Goal: Task Accomplishment & Management: Manage account settings

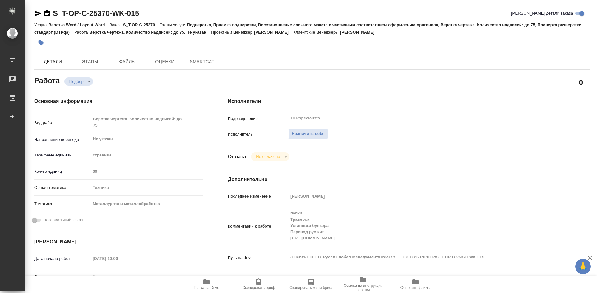
type textarea "x"
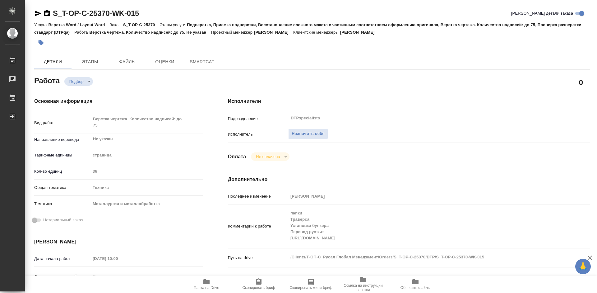
type textarea "x"
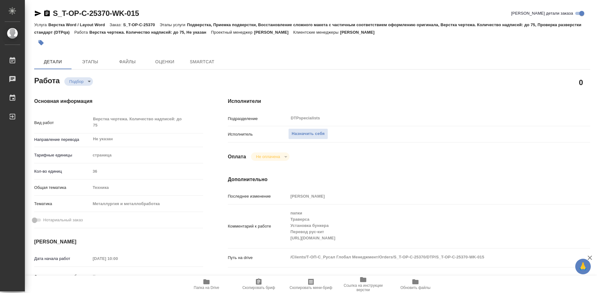
type textarea "x"
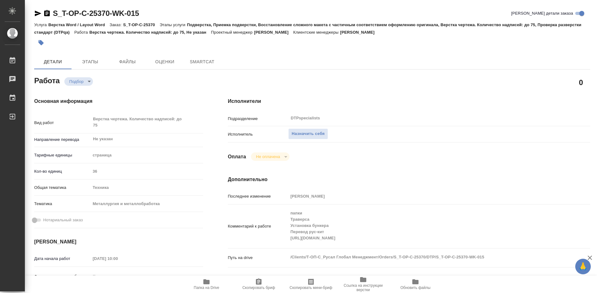
type textarea "x"
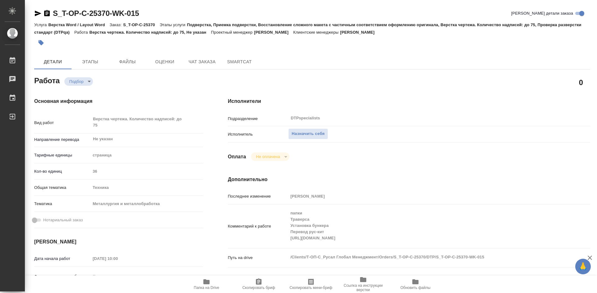
type textarea "x"
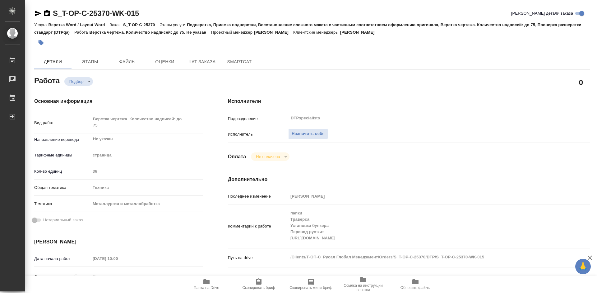
type textarea "x"
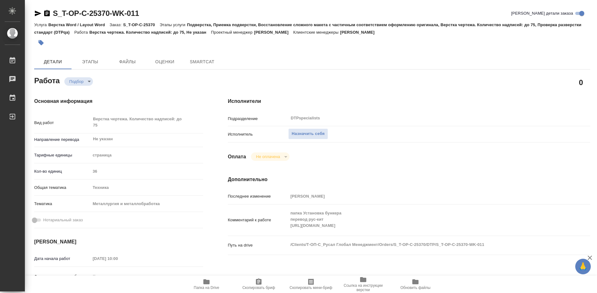
type textarea "x"
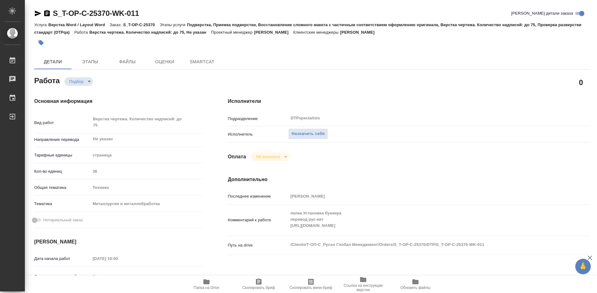
type textarea "x"
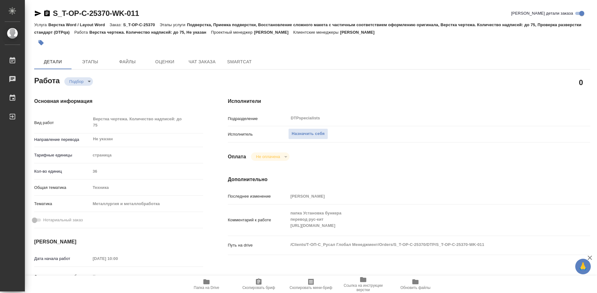
type textarea "x"
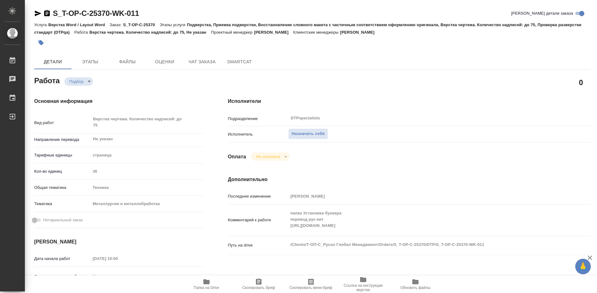
type textarea "x"
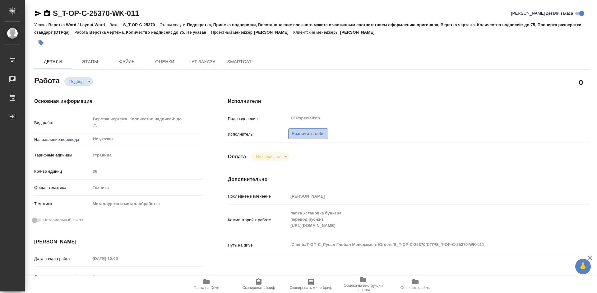
click at [305, 135] on span "Назначить себя" at bounding box center [308, 133] width 33 height 7
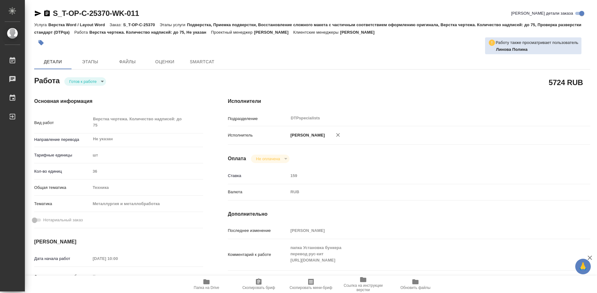
type textarea "x"
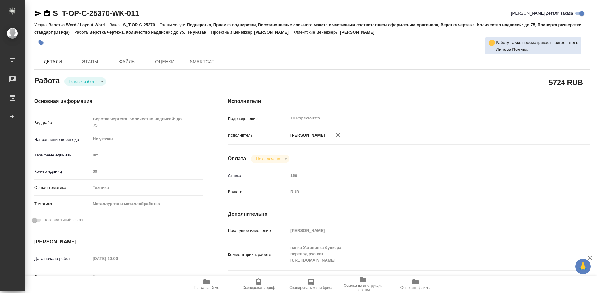
type textarea "x"
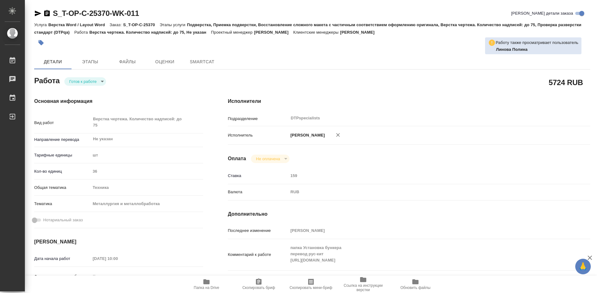
type textarea "x"
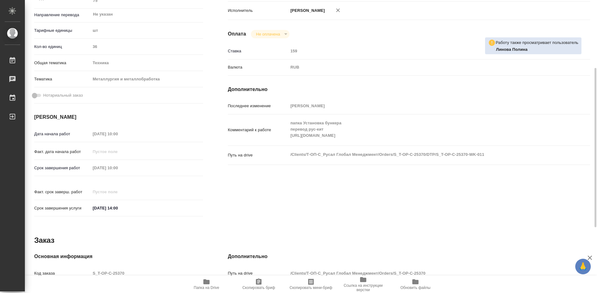
type textarea "x"
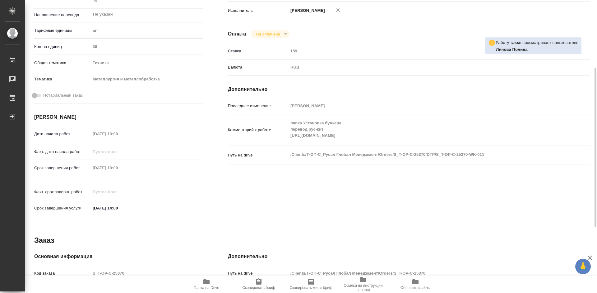
scroll to position [245, 0]
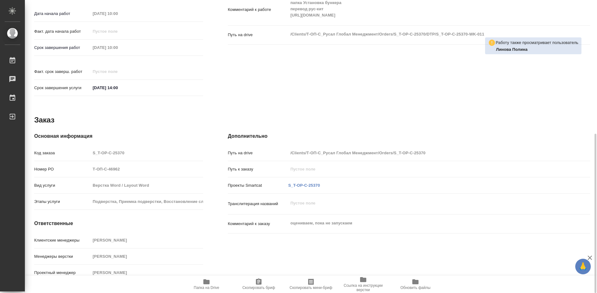
type textarea "x"
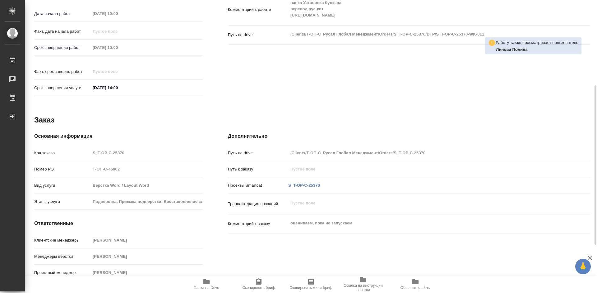
scroll to position [213, 0]
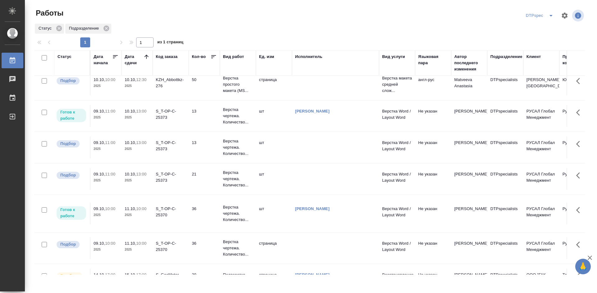
scroll to position [156, 0]
click at [307, 73] on th "Исполнитель" at bounding box center [335, 63] width 87 height 26
click at [309, 58] on div "Исполнитель" at bounding box center [308, 57] width 27 height 6
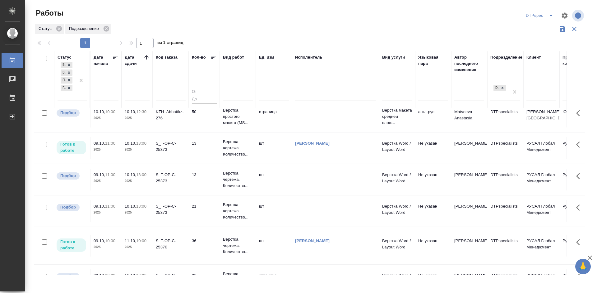
scroll to position [187, 0]
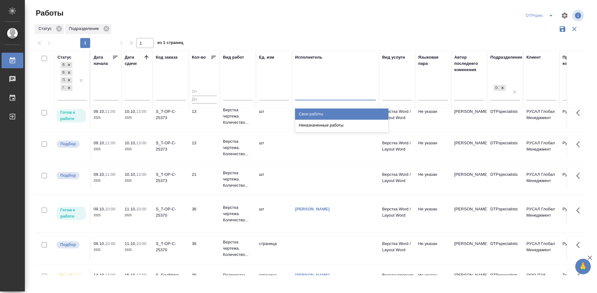
click at [309, 95] on div at bounding box center [335, 94] width 81 height 9
click at [310, 112] on div "Свои работы" at bounding box center [341, 113] width 93 height 11
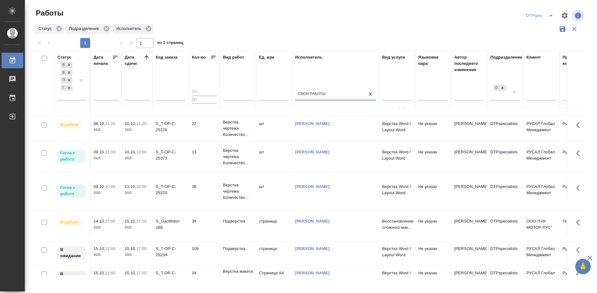
scroll to position [0, 0]
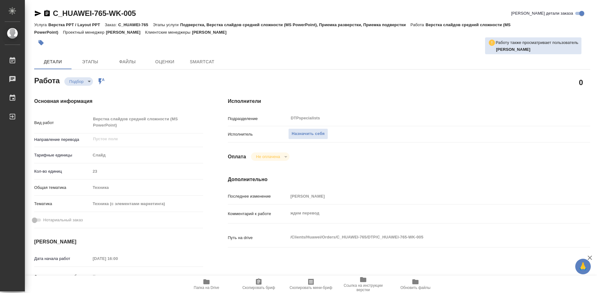
type textarea "x"
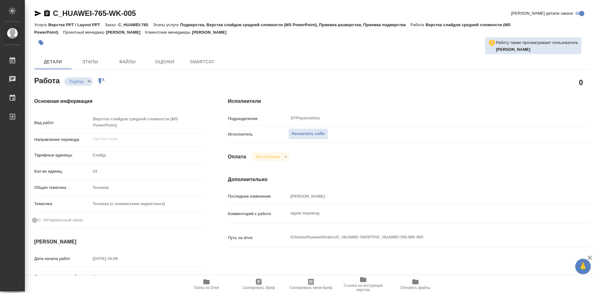
type textarea "x"
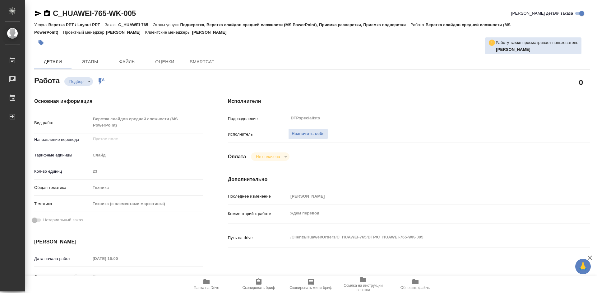
type textarea "x"
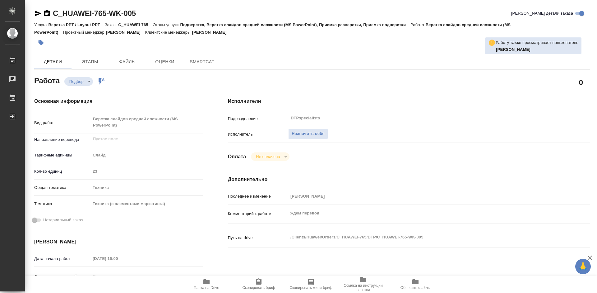
type textarea "x"
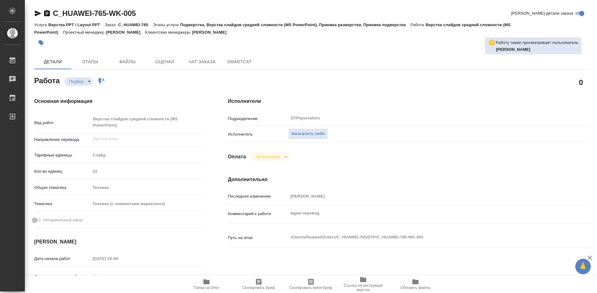
type textarea "x"
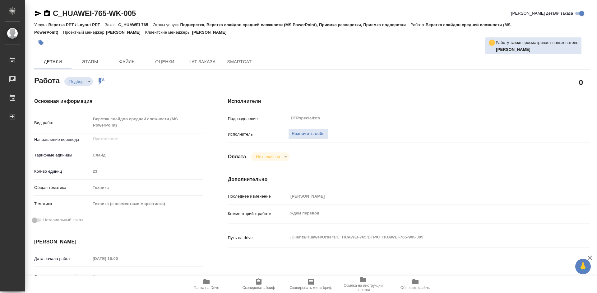
type textarea "x"
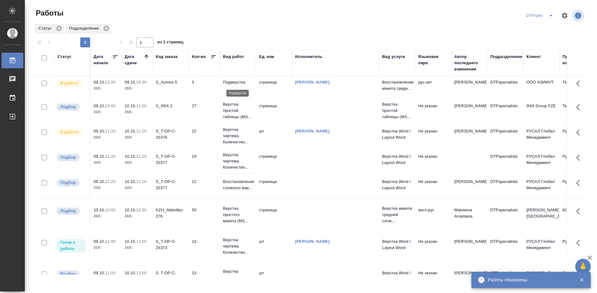
click at [236, 84] on p "Подверстка" at bounding box center [238, 82] width 30 height 6
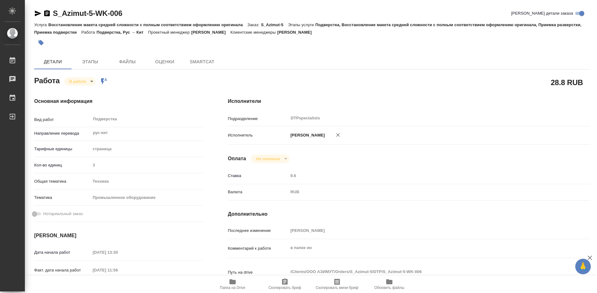
type textarea "x"
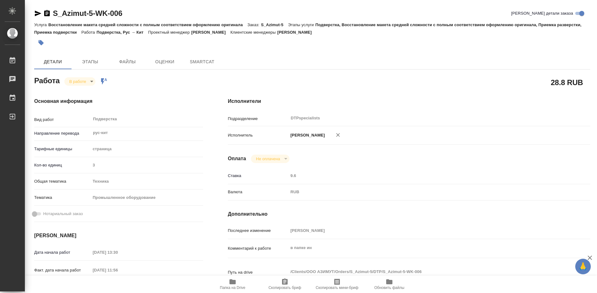
type textarea "x"
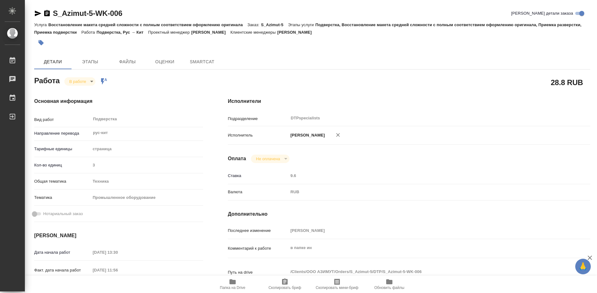
type textarea "x"
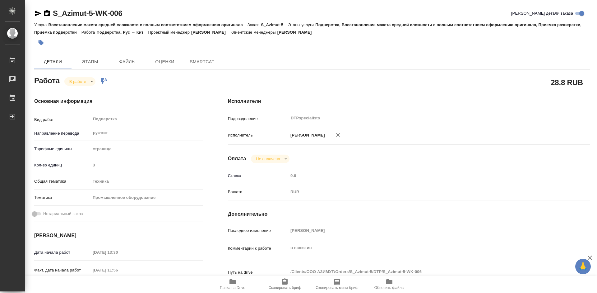
type textarea "x"
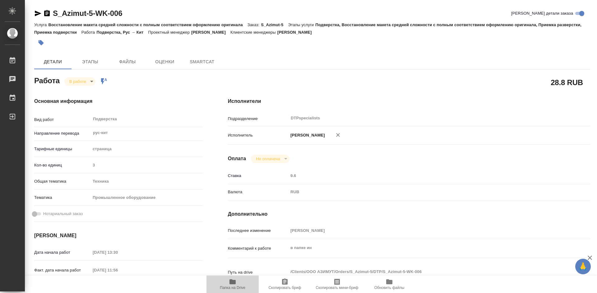
click at [235, 285] on span "Папка на Drive" at bounding box center [233, 287] width 26 height 4
type textarea "x"
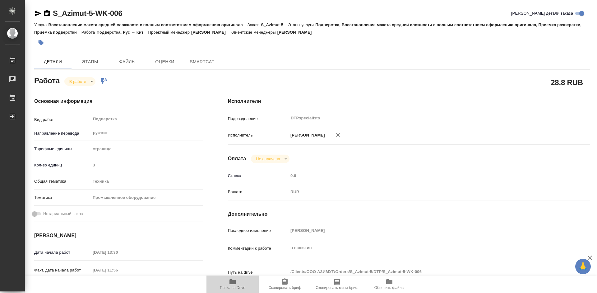
type textarea "x"
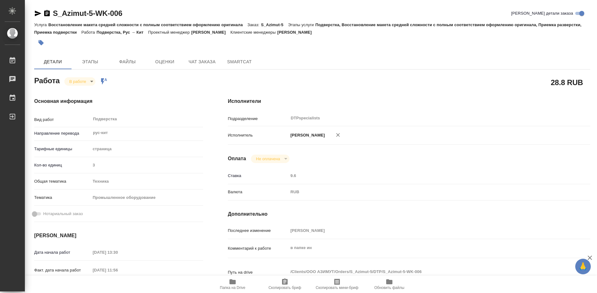
type textarea "x"
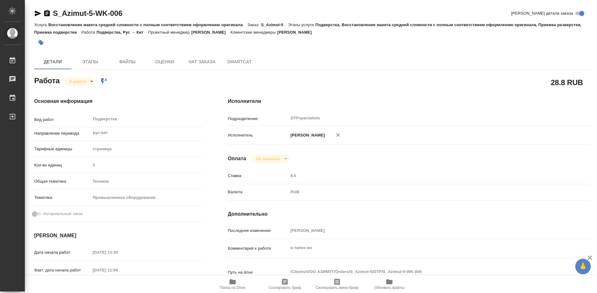
type textarea "x"
click at [70, 82] on body "🙏 .cls-1 fill:#fff; AWATERA Работы 0 Чаты График Выйти S_Azimut-5-WK-006 Кратко…" at bounding box center [298, 146] width 597 height 293
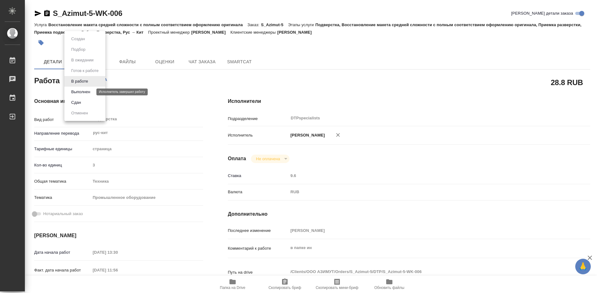
click at [78, 92] on button "Выполнен" at bounding box center [80, 91] width 23 height 7
type textarea "x"
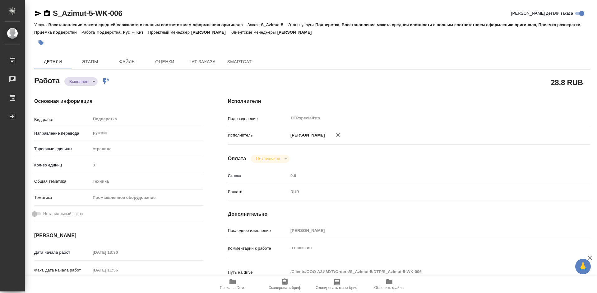
type textarea "x"
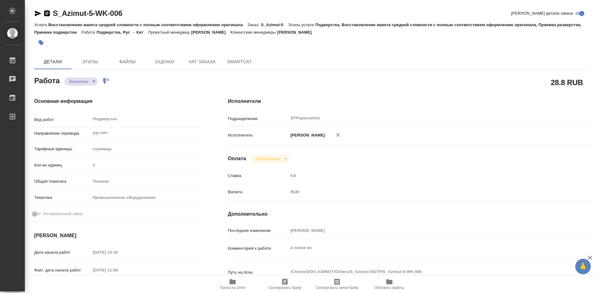
type textarea "x"
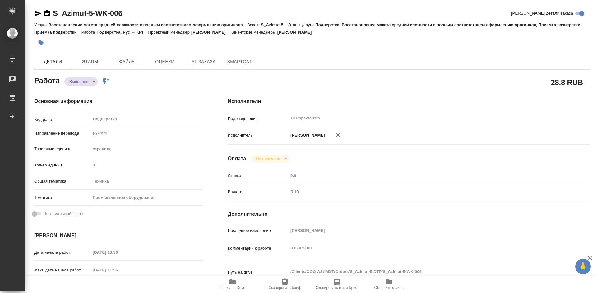
type textarea "x"
